Goal: Information Seeking & Learning: Find specific fact

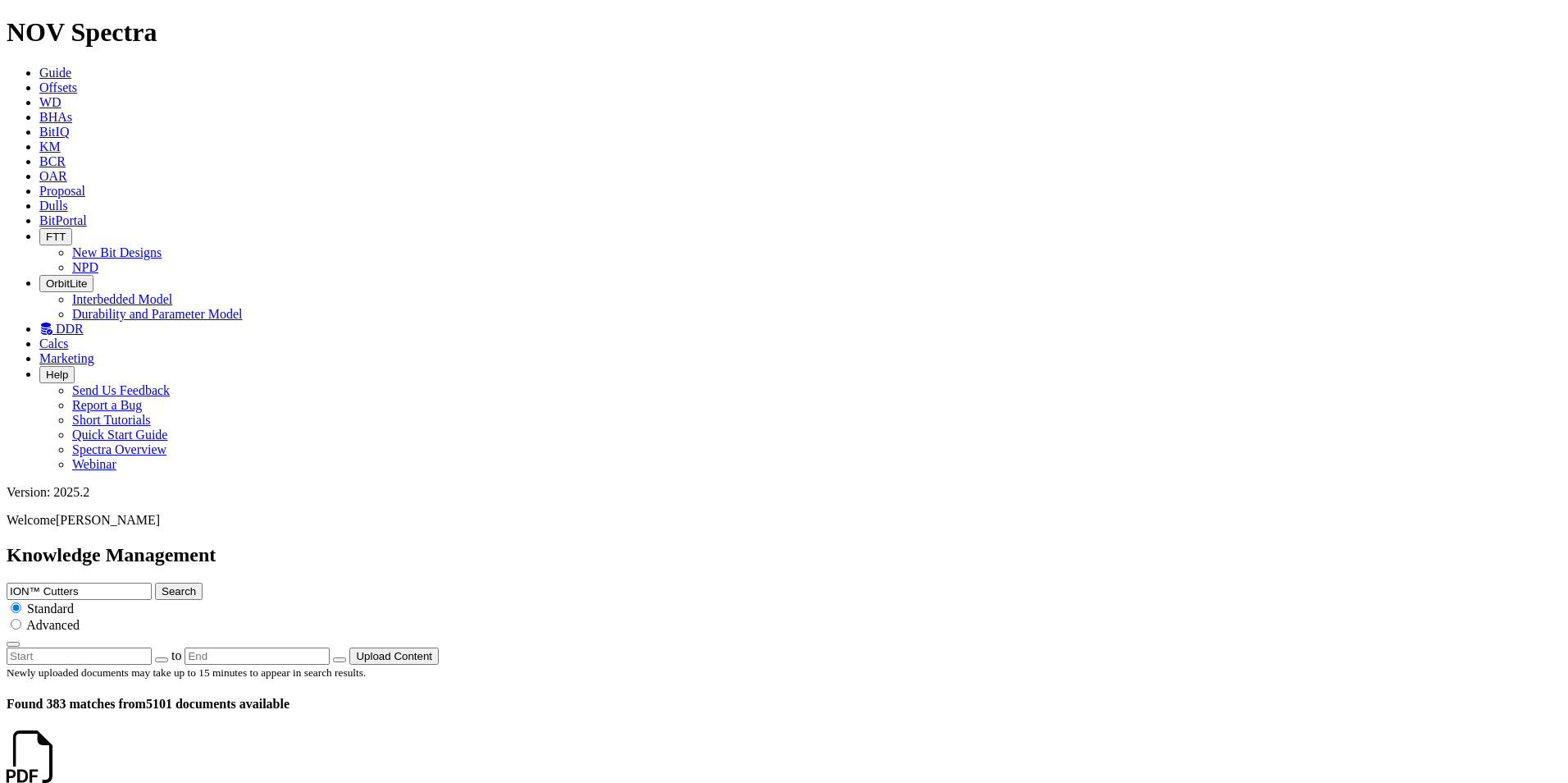
scroll to position [3250, 0]
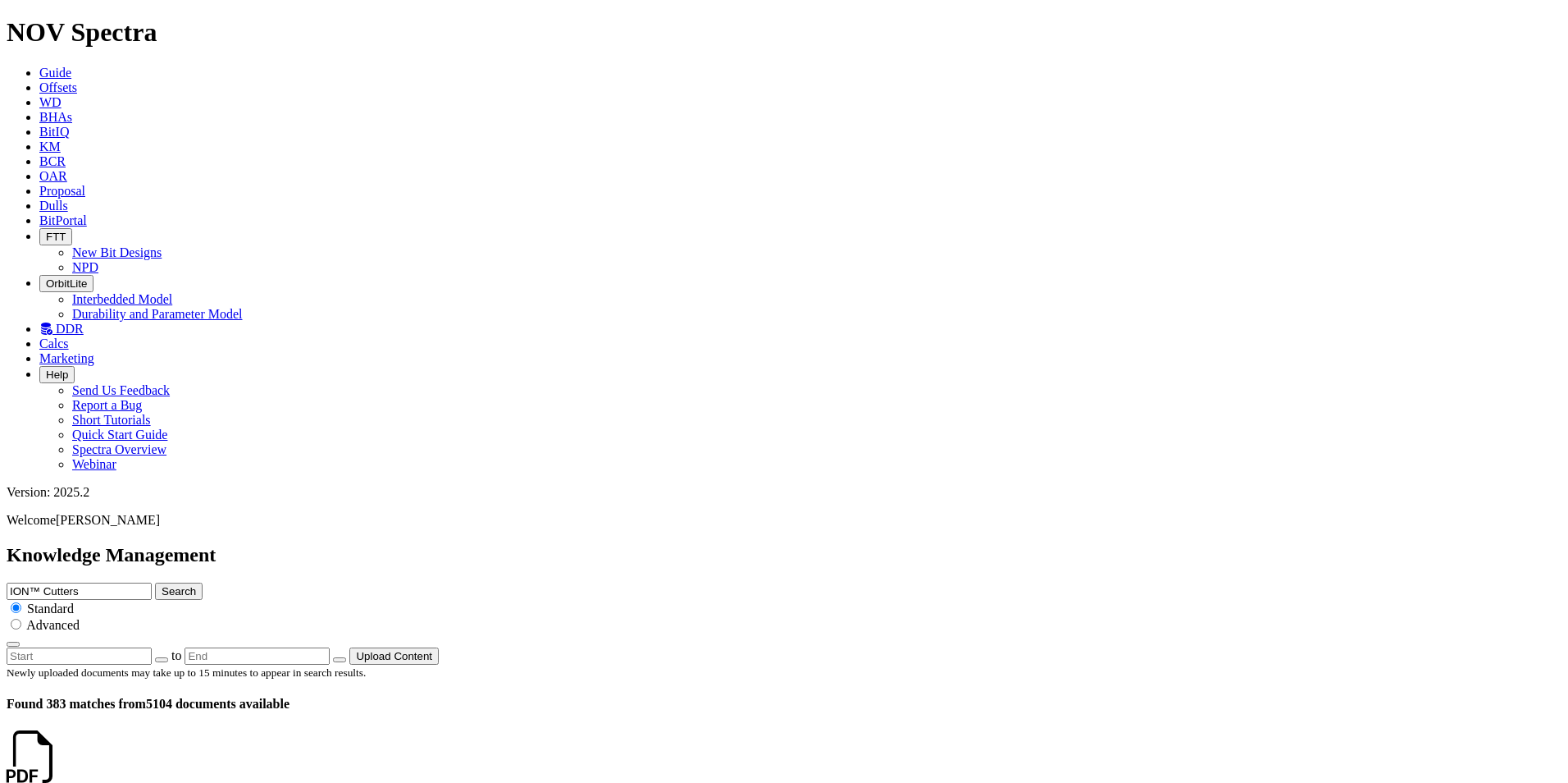
click at [77, 81] on link "Offsets" at bounding box center [58, 88] width 38 height 14
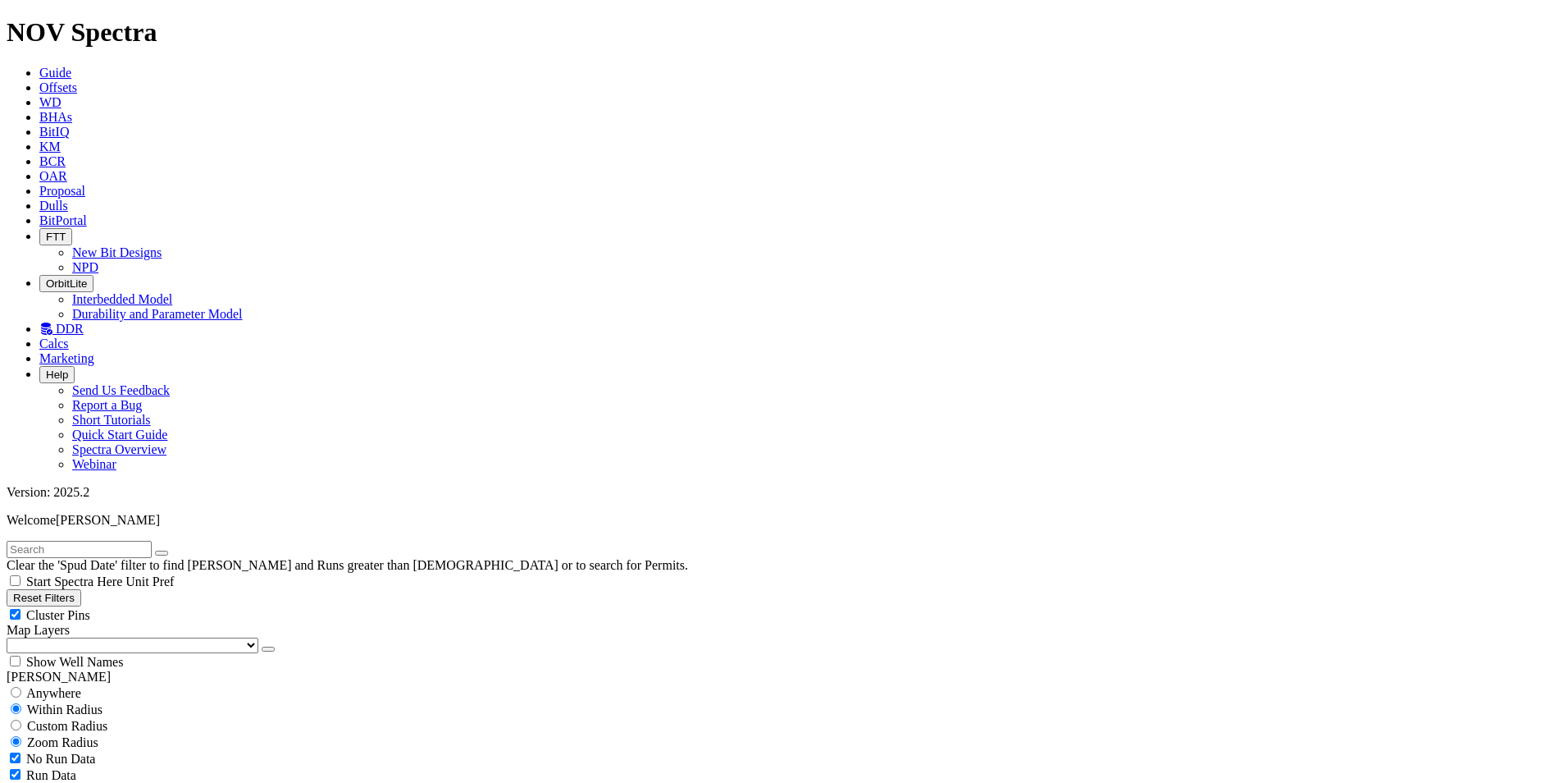
click at [82, 589] on button "Reset Filters" at bounding box center [43, 597] width 74 height 17
click at [79, 685] on span "Anywhere" at bounding box center [54, 693] width 55 height 14
radio input "true"
radio input "false"
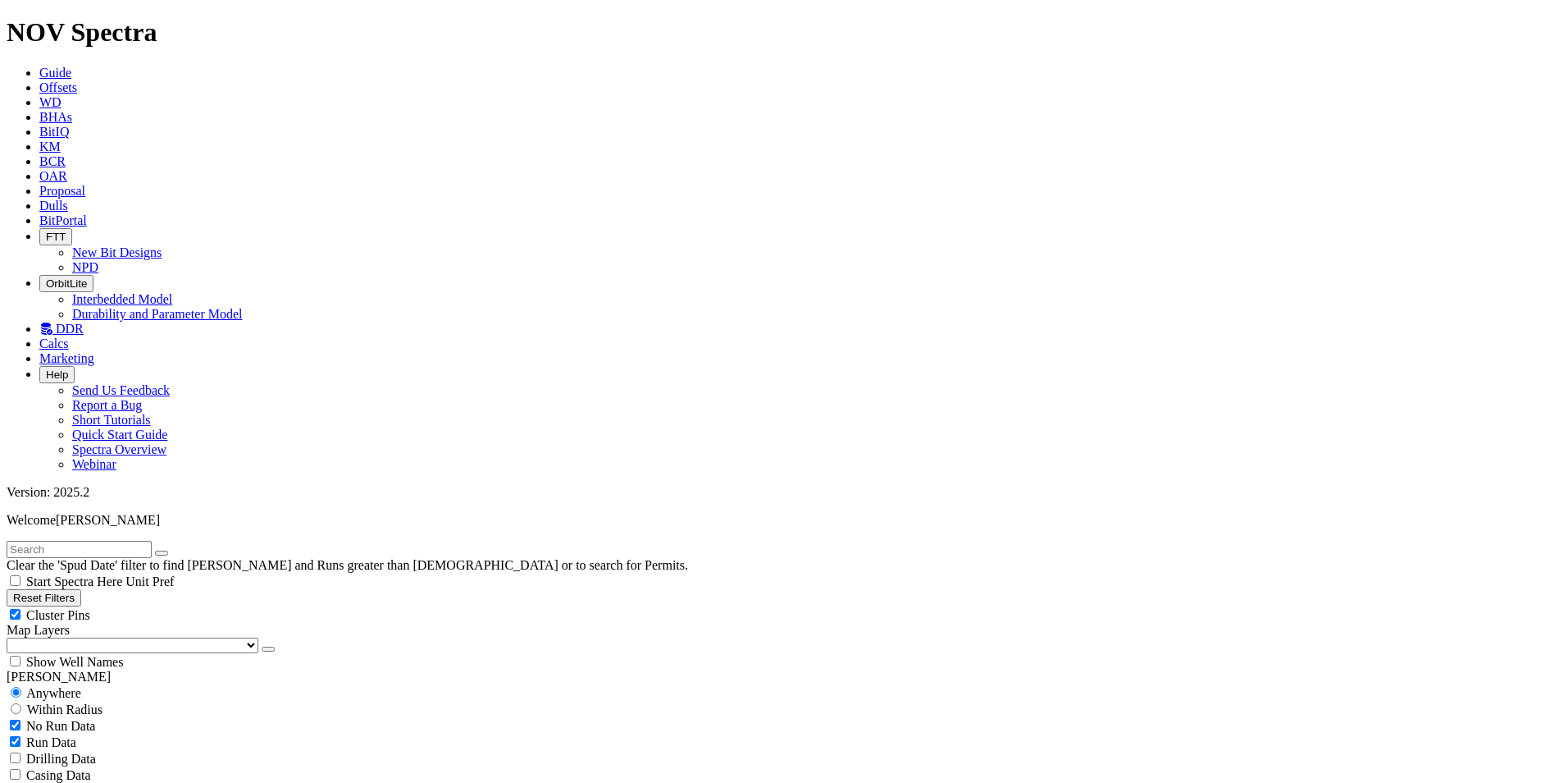
click at [81, 541] on input "text" at bounding box center [79, 549] width 145 height 17
type input "ghzl-105"
click at [178, 553] on icon "submit" at bounding box center [178, 553] width 0 height 0
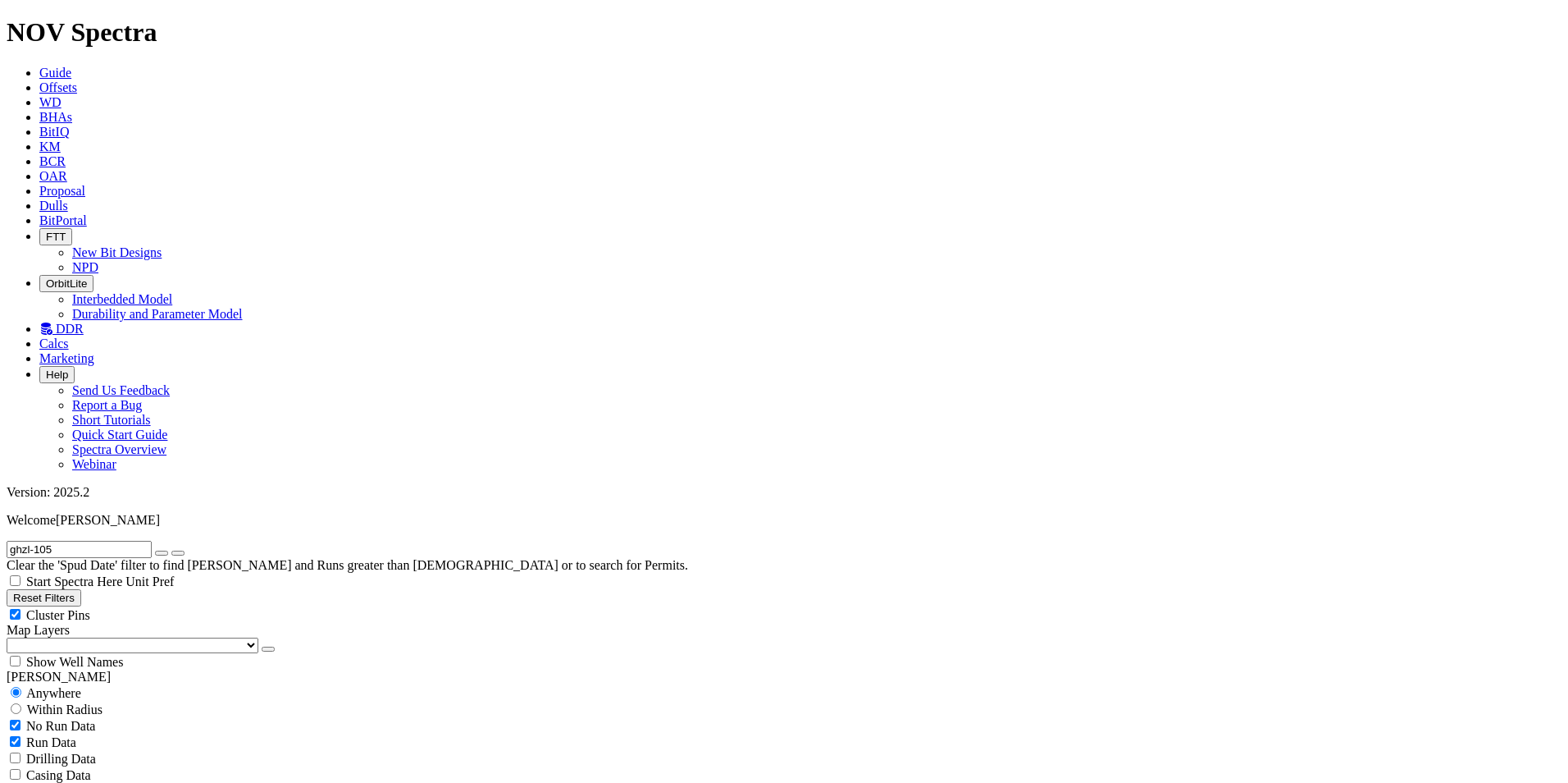
click at [71, 589] on button "Reset Filters" at bounding box center [43, 597] width 74 height 17
radio input "false"
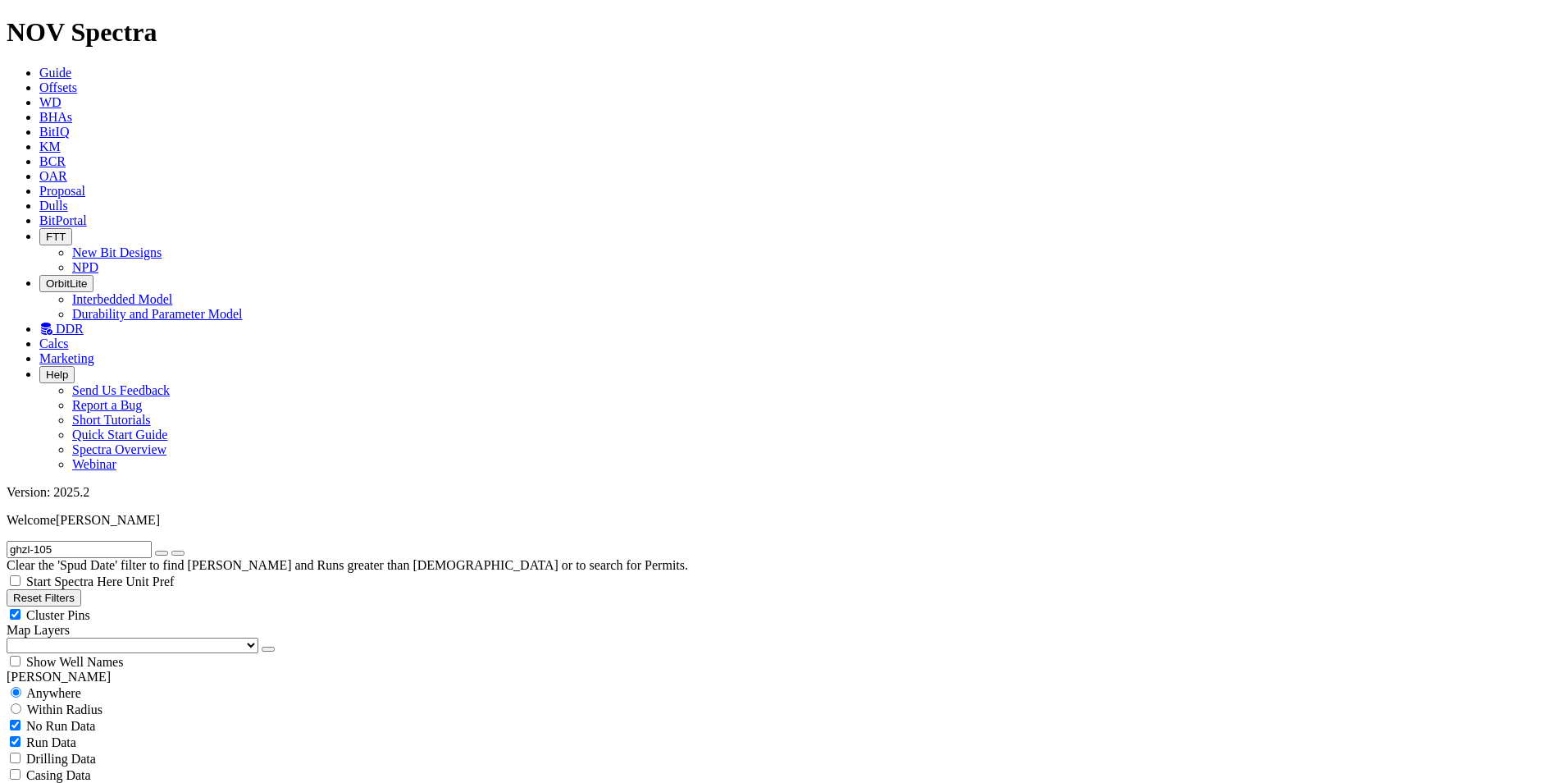
radio input "true"
type input "[DATE]"
click at [94, 685] on div "Anywhere" at bounding box center [784, 693] width 1555 height 17
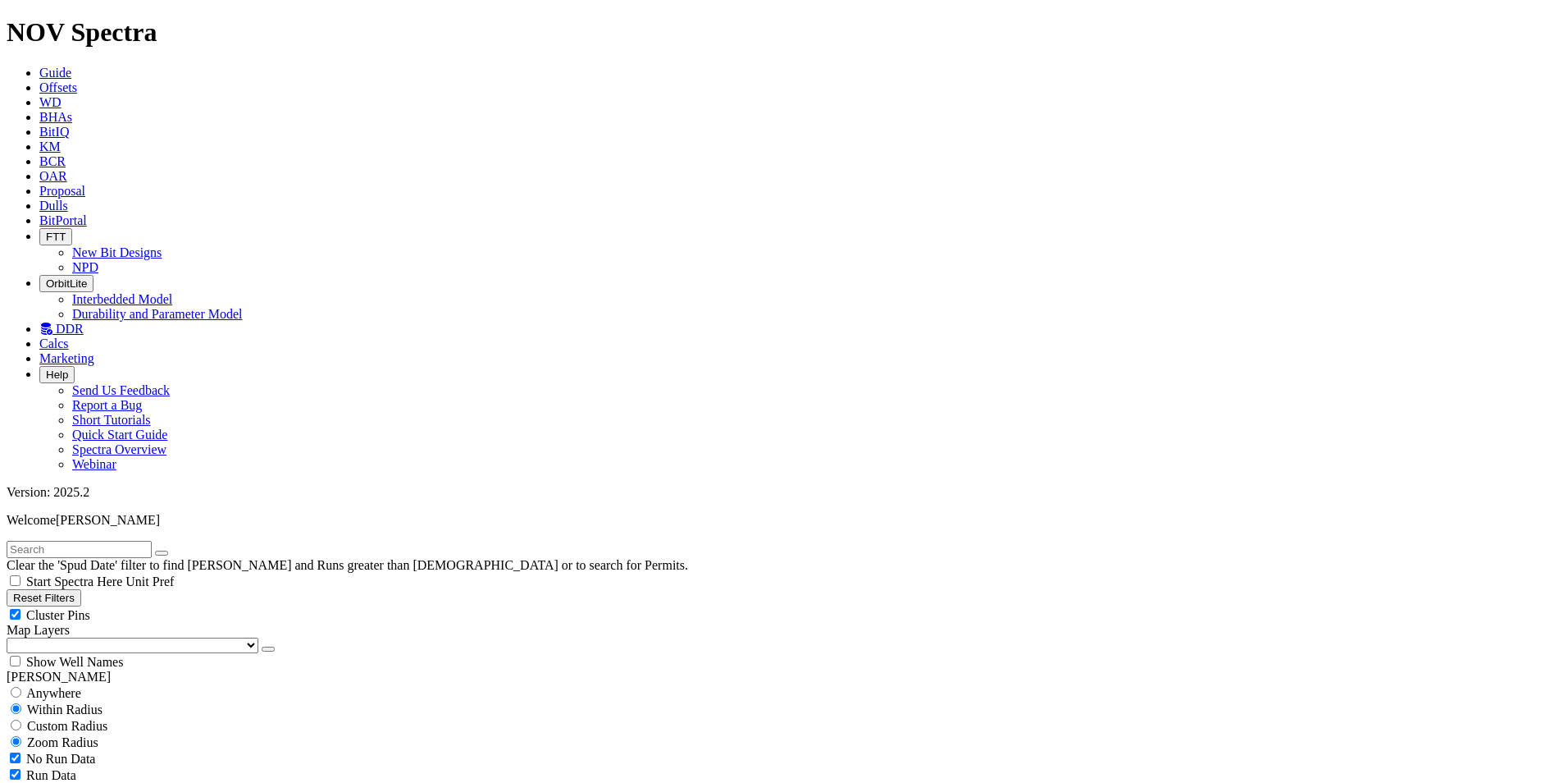
radio input "true"
radio input "false"
click at [127, 541] on input "text" at bounding box center [79, 549] width 145 height 17
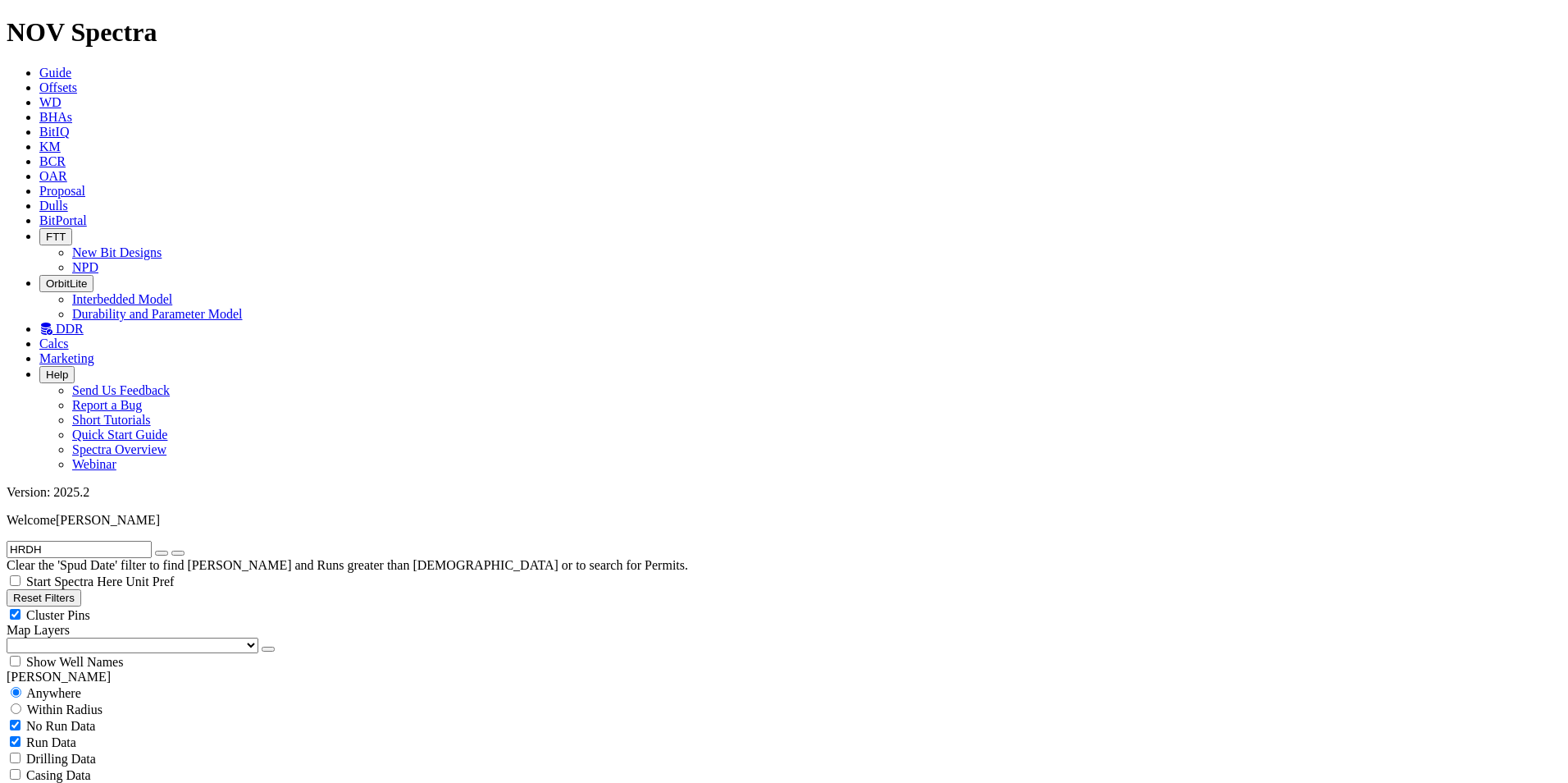
scroll to position [172651, 0]
type input "HRDH"
click at [161, 553] on icon "button" at bounding box center [161, 553] width 0 height 0
radio input "false"
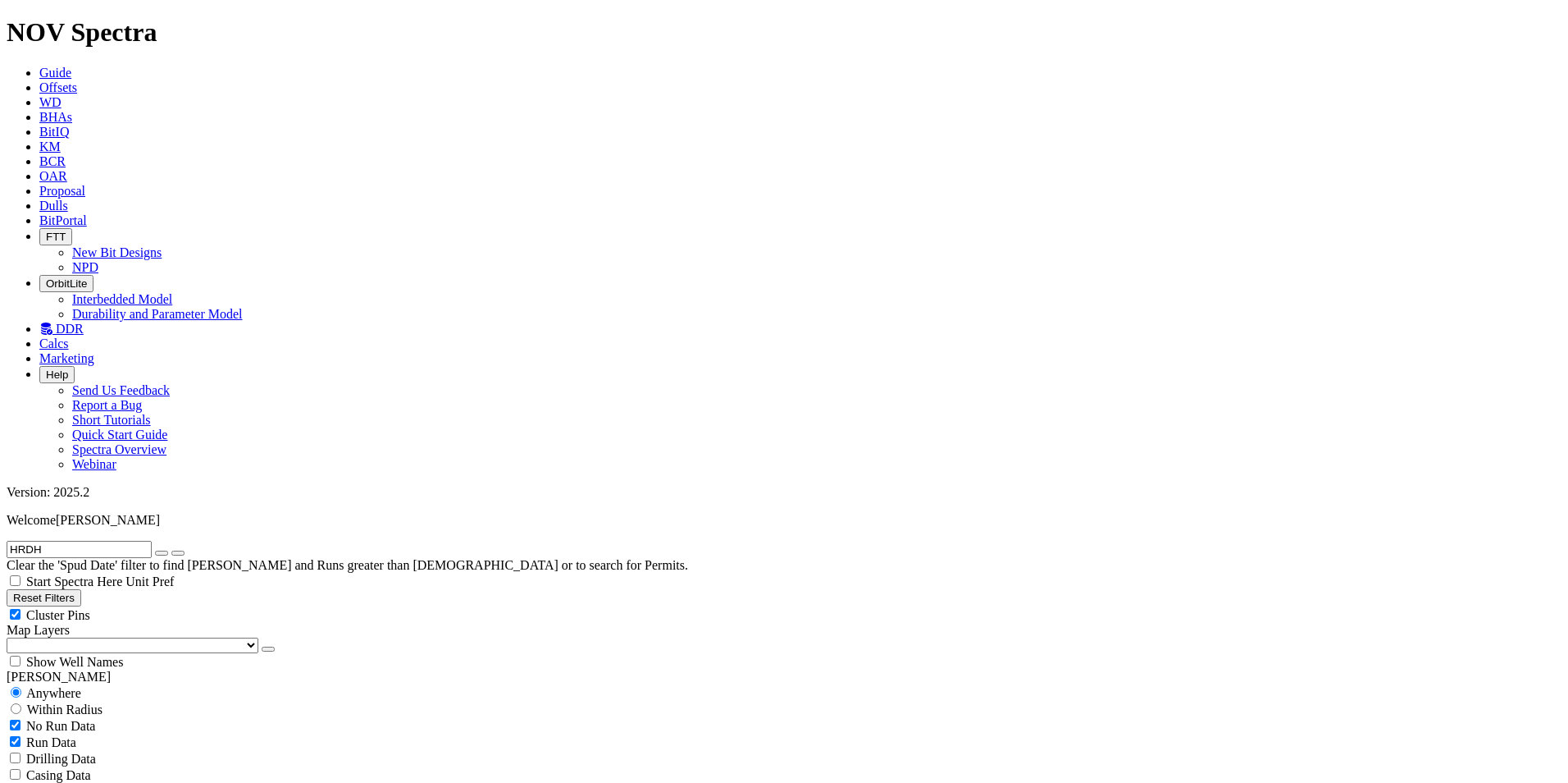
radio input "true"
click at [150, 541] on input "text" at bounding box center [79, 549] width 145 height 17
type input "EBRR"
click at [178, 553] on icon "submit" at bounding box center [178, 553] width 0 height 0
click at [39, 351] on span at bounding box center [39, 358] width 0 height 14
